Goal: Task Accomplishment & Management: Complete application form

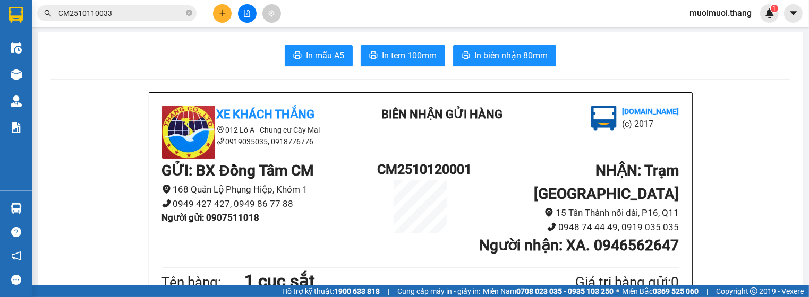
drag, startPoint x: 631, startPoint y: 54, endPoint x: 600, endPoint y: 56, distance: 31.9
click at [629, 54] on div "In mẫu A5 In tem 100mm In biên nhận 80mm" at bounding box center [420, 55] width 740 height 21
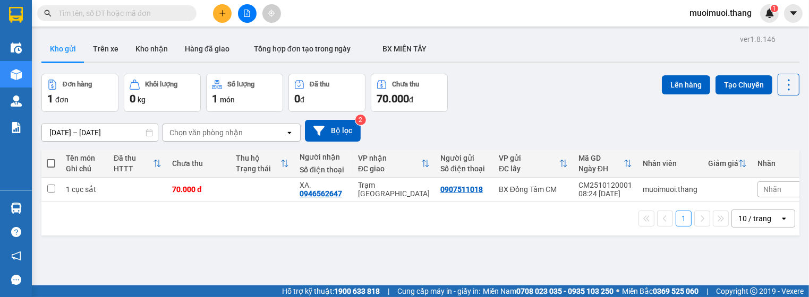
click at [738, 224] on div "10 / trang" at bounding box center [754, 219] width 33 height 11
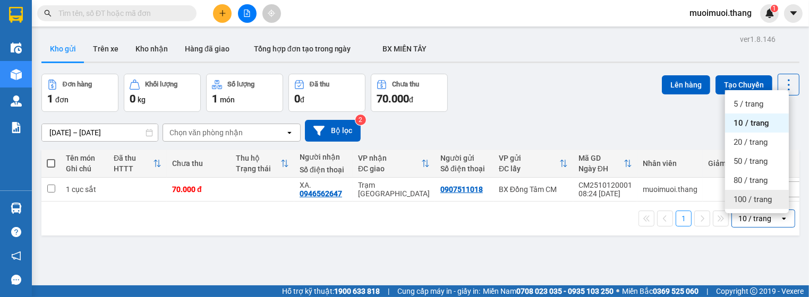
click at [740, 205] on div "100 / trang" at bounding box center [757, 199] width 64 height 19
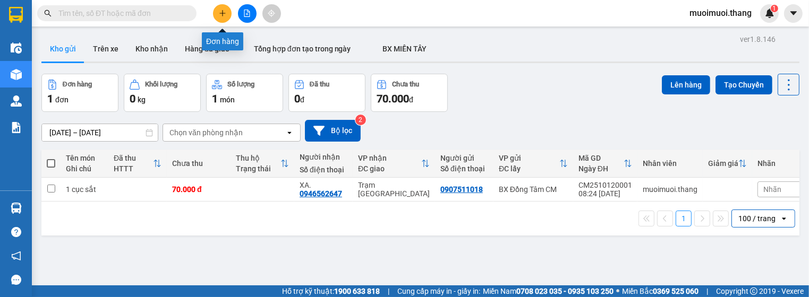
click at [225, 13] on icon "plus" at bounding box center [222, 13] width 6 height 1
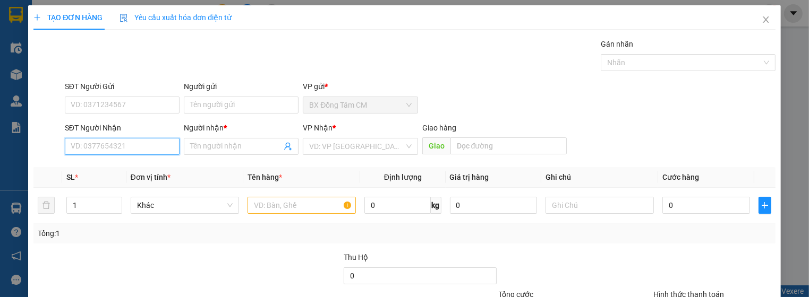
click at [157, 150] on input "SĐT Người Nhận" at bounding box center [122, 146] width 115 height 17
type input "0948711884"
click at [159, 163] on div "0948711884 - NAM GÒ CÔNG" at bounding box center [121, 167] width 101 height 12
type input "NAM GÒ CÔNG"
type input "0948711884"
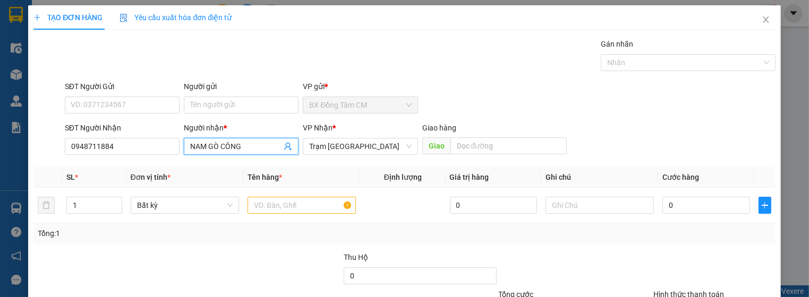
click at [267, 141] on input "NAM GÒ CÔNG" at bounding box center [235, 147] width 91 height 12
type input "NAM"
click at [479, 141] on input "text" at bounding box center [508, 146] width 116 height 17
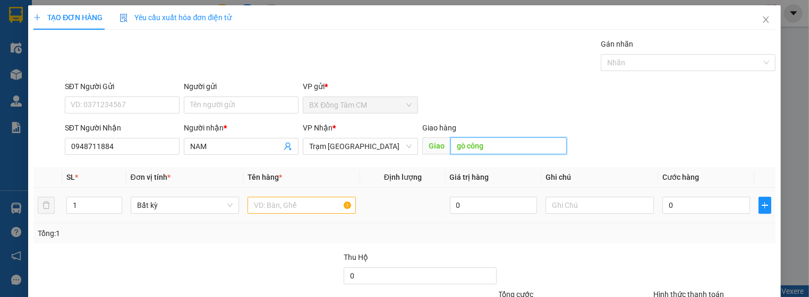
type input "gò công"
click at [306, 201] on input "text" at bounding box center [301, 205] width 108 height 17
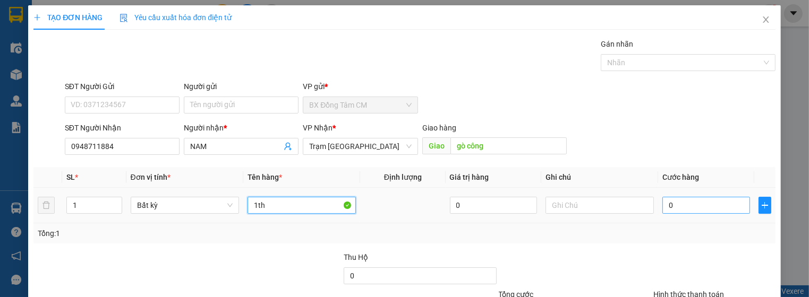
type input "1th"
click at [697, 210] on input "0" at bounding box center [705, 205] width 87 height 17
type input "5"
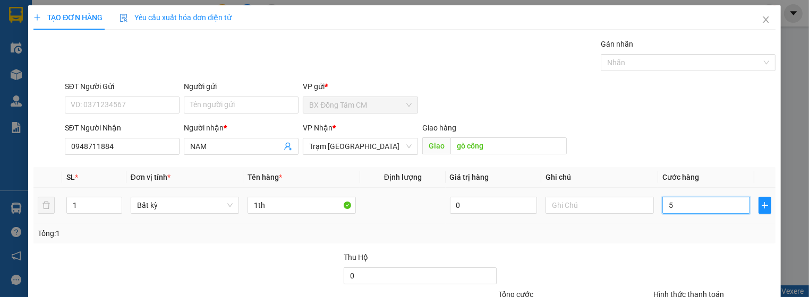
type input "50"
type input "50.000"
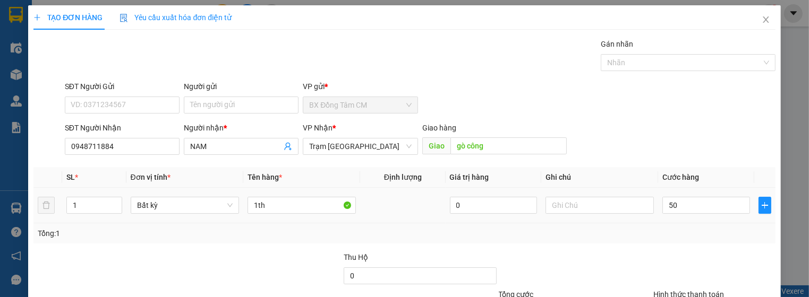
type input "50.000"
click at [672, 220] on td "50.000" at bounding box center [706, 206] width 96 height 36
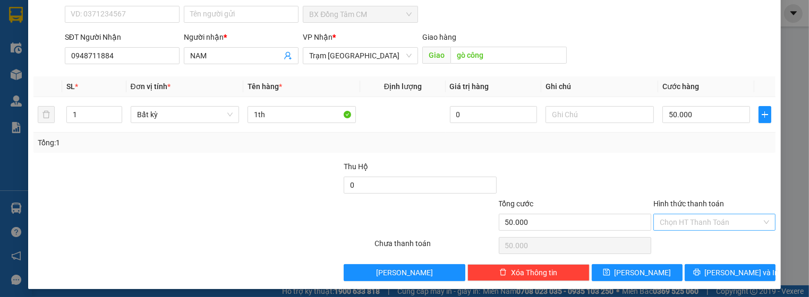
scroll to position [95, 0]
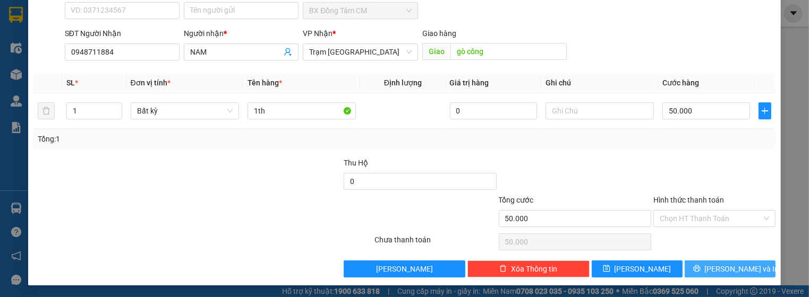
click at [736, 270] on span "[PERSON_NAME] và In" at bounding box center [742, 269] width 74 height 12
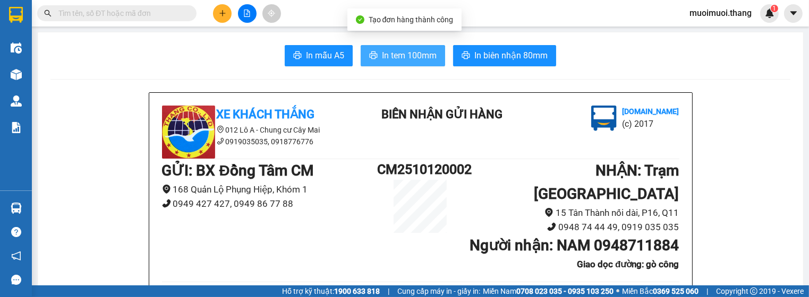
click at [398, 62] on span "In tem 100mm" at bounding box center [409, 55] width 55 height 13
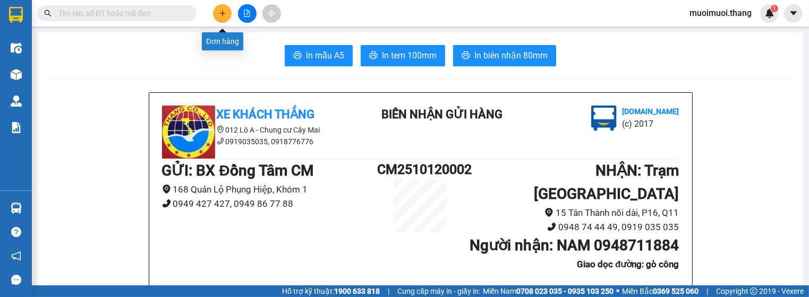
click at [221, 14] on icon "plus" at bounding box center [222, 13] width 7 height 7
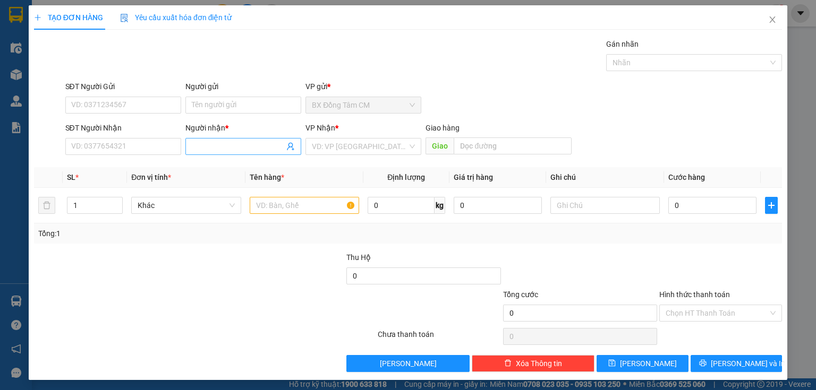
click at [222, 140] on span at bounding box center [243, 146] width 116 height 17
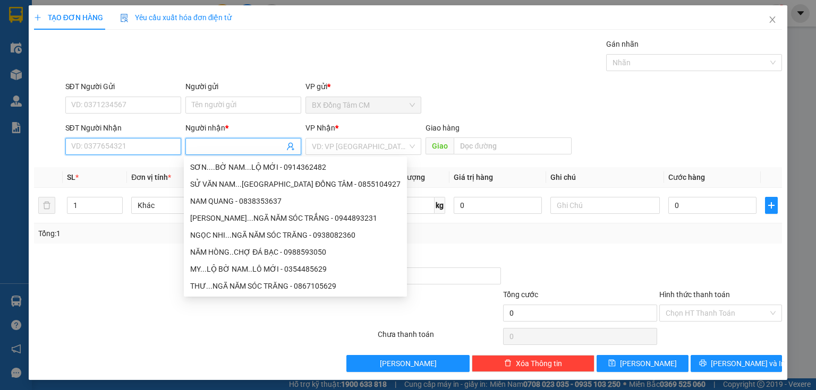
click at [156, 152] on input "SĐT Người Nhận" at bounding box center [123, 146] width 116 height 17
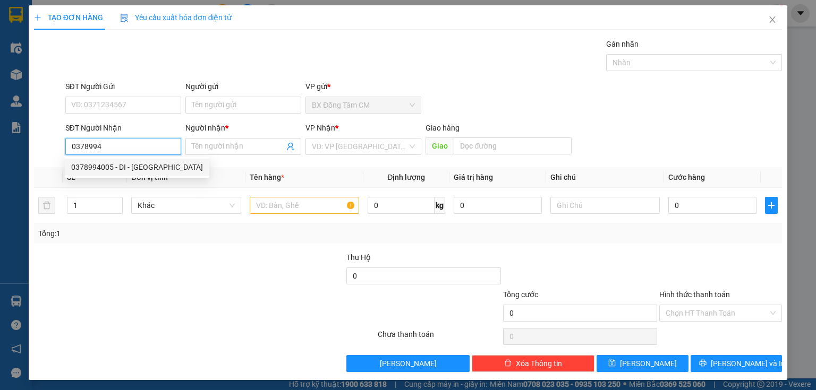
click at [160, 165] on div "0378994005 - DI - [GEOGRAPHIC_DATA]" at bounding box center [137, 167] width 132 height 12
type input "0378994005"
type input "DI - [GEOGRAPHIC_DATA]"
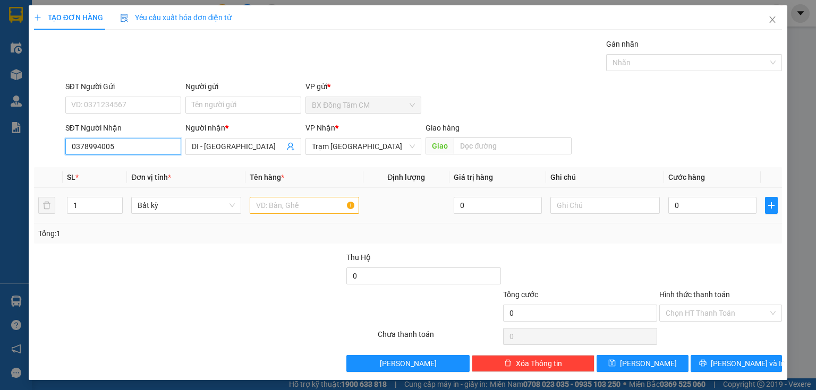
type input "0378994005"
click at [293, 201] on input "text" at bounding box center [304, 205] width 109 height 17
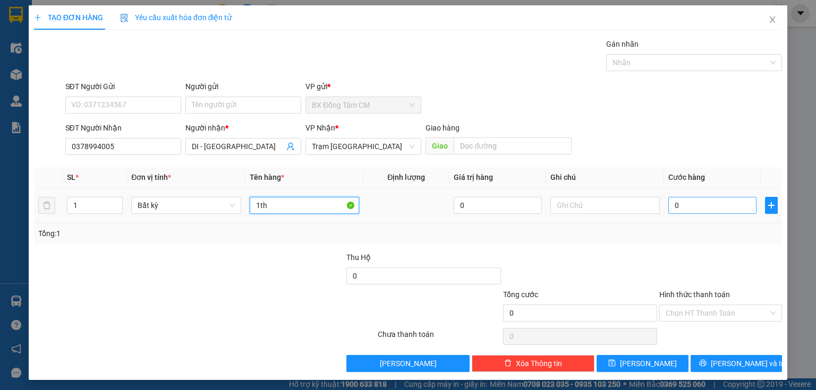
type input "1th"
click at [682, 199] on input "0" at bounding box center [712, 205] width 88 height 17
type input "5"
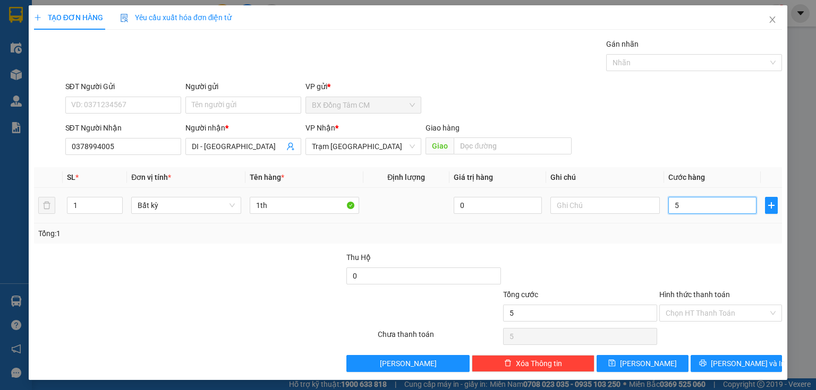
type input "50"
type input "50.000"
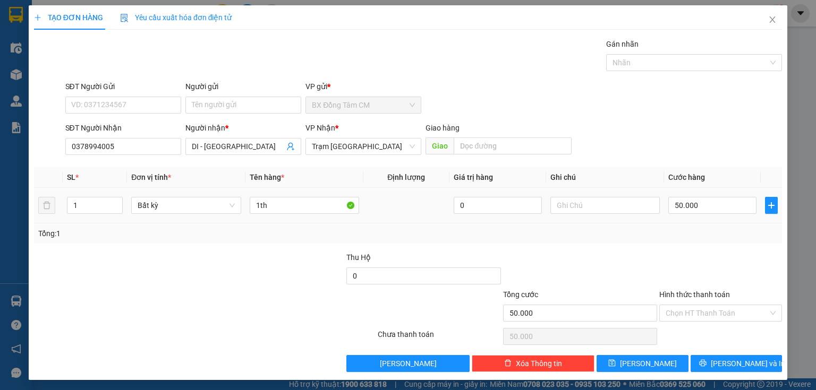
click at [670, 219] on td "50.000" at bounding box center [712, 206] width 97 height 36
click at [701, 297] on input "Hình thức thanh toán" at bounding box center [716, 313] width 103 height 16
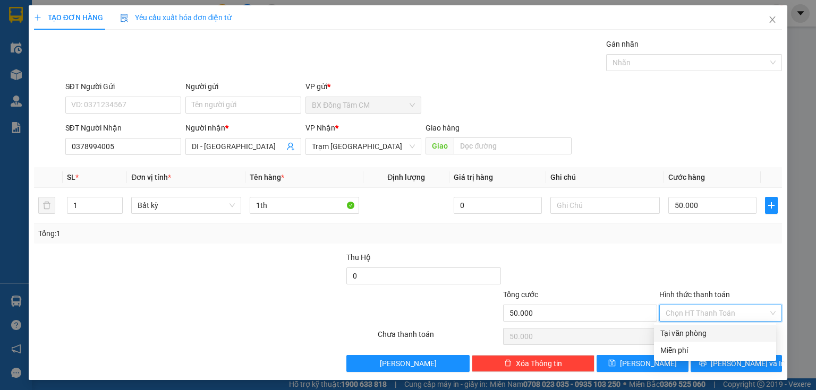
click at [688, 297] on div "Tại văn phòng" at bounding box center [714, 334] width 109 height 12
type input "0"
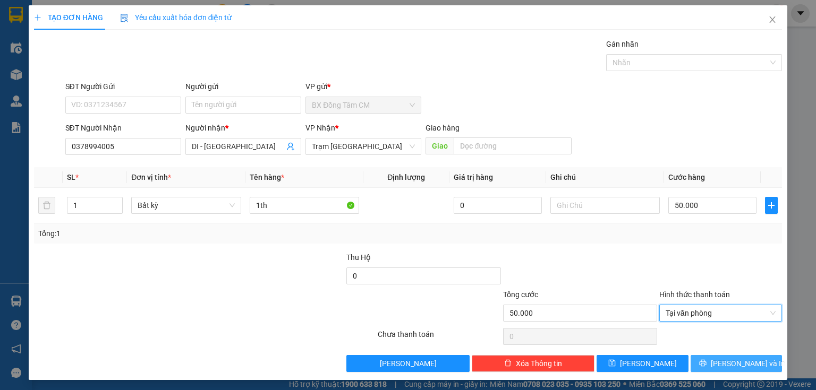
click at [706, 297] on icon "printer" at bounding box center [702, 363] width 7 height 7
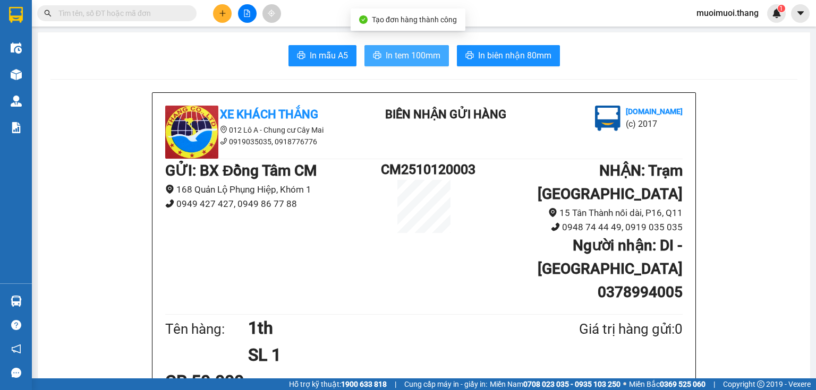
drag, startPoint x: 395, startPoint y: 63, endPoint x: 402, endPoint y: 66, distance: 7.1
click at [395, 63] on button "In tem 100mm" at bounding box center [406, 55] width 84 height 21
